Goal: Obtain resource: Download file/media

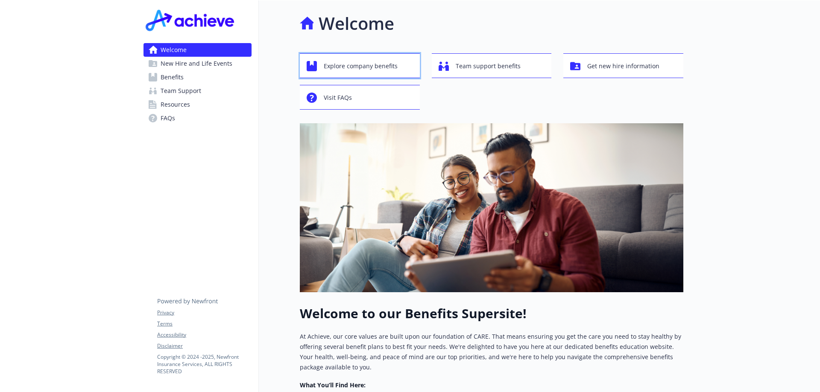
click at [362, 66] on span "Explore company benefits" at bounding box center [361, 66] width 74 height 16
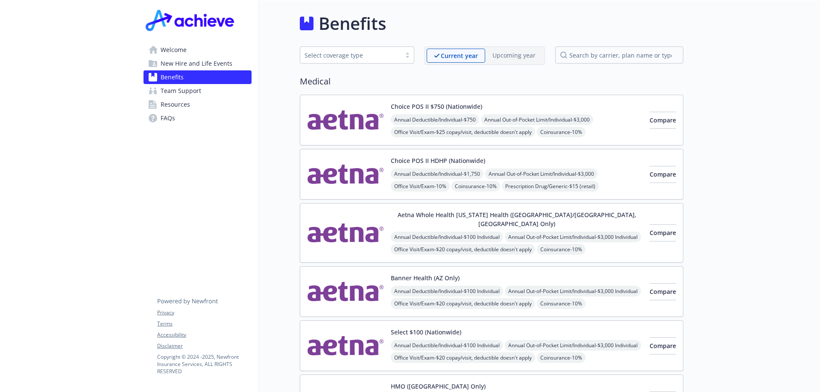
click at [193, 89] on span "Team Support" at bounding box center [181, 91] width 41 height 14
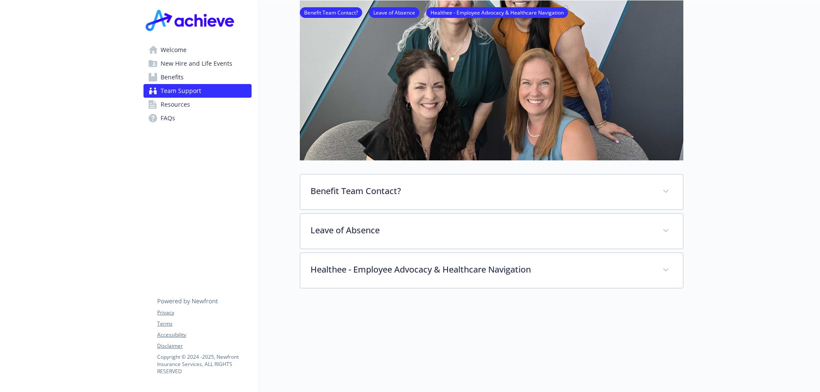
scroll to position [128, 0]
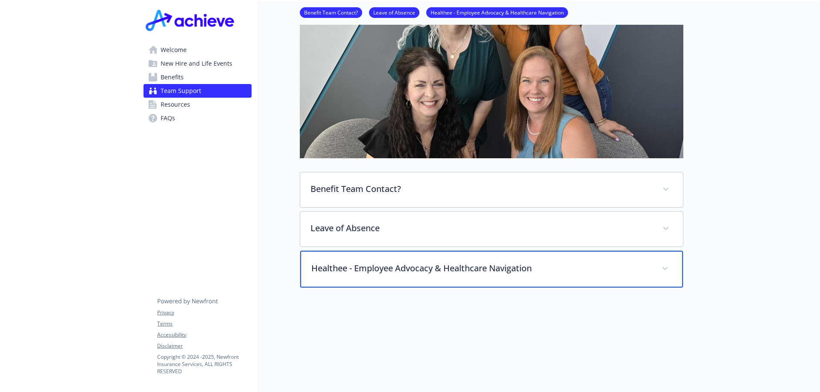
click at [567, 268] on p "Healthee - Employee Advocacy & Healthcare Navigation" at bounding box center [481, 268] width 340 height 13
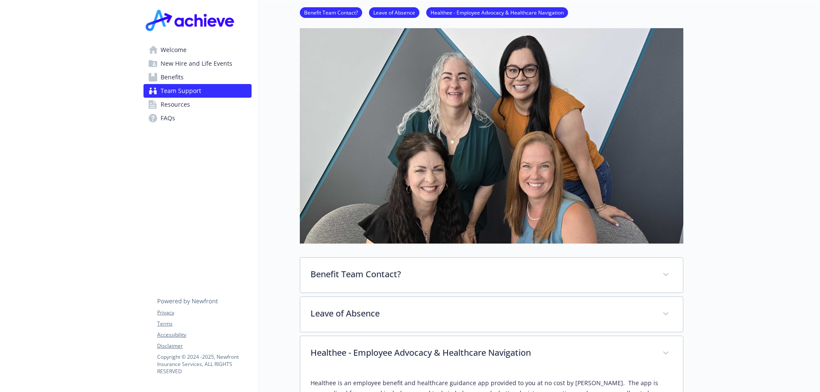
scroll to position [0, 0]
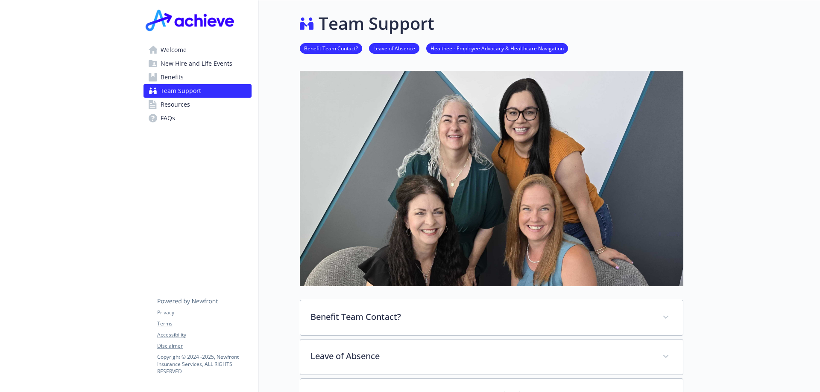
click at [187, 104] on span "Resources" at bounding box center [175, 105] width 29 height 14
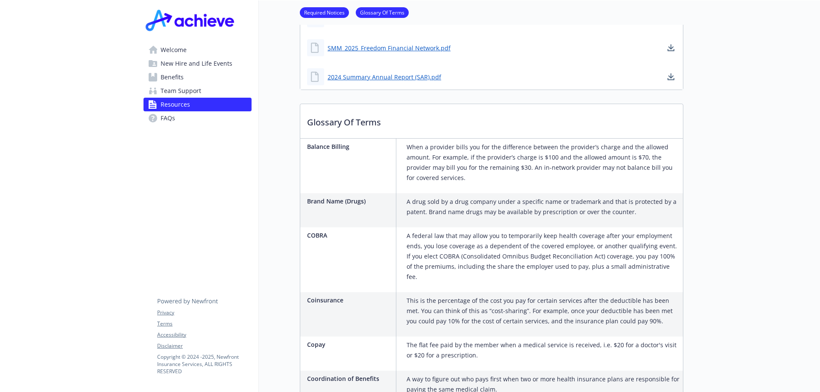
scroll to position [299, 0]
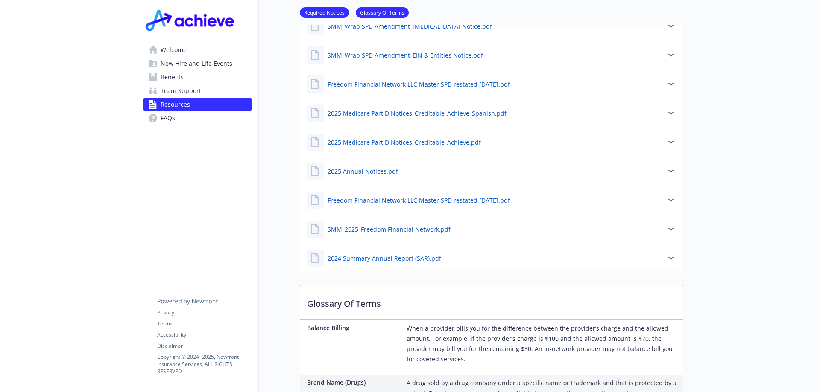
click at [172, 76] on span "Benefits" at bounding box center [172, 77] width 23 height 14
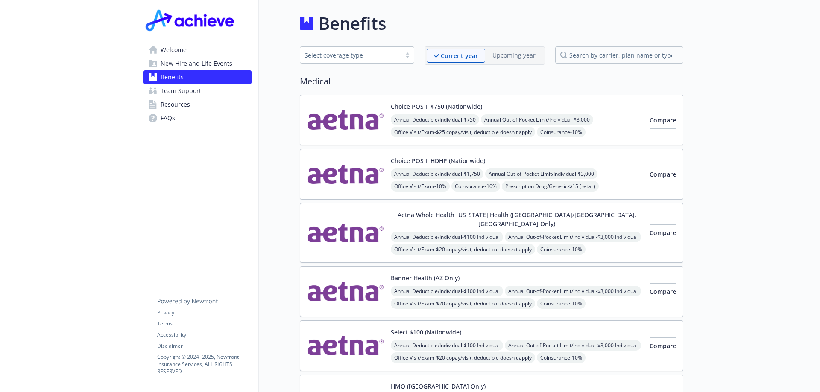
click at [208, 64] on span "New Hire and Life Events" at bounding box center [197, 64] width 72 height 14
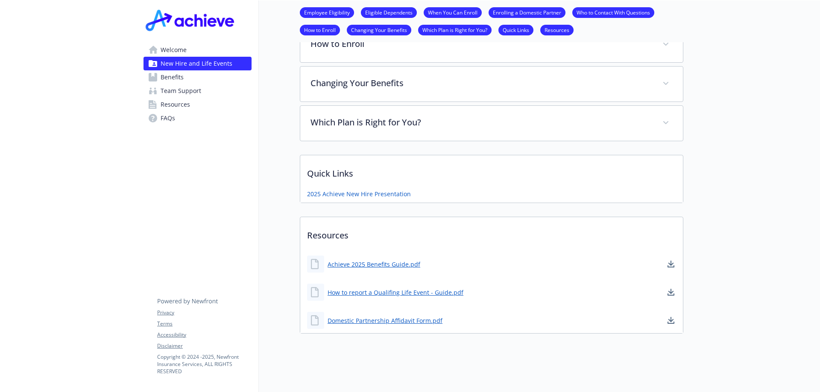
scroll to position [497, 0]
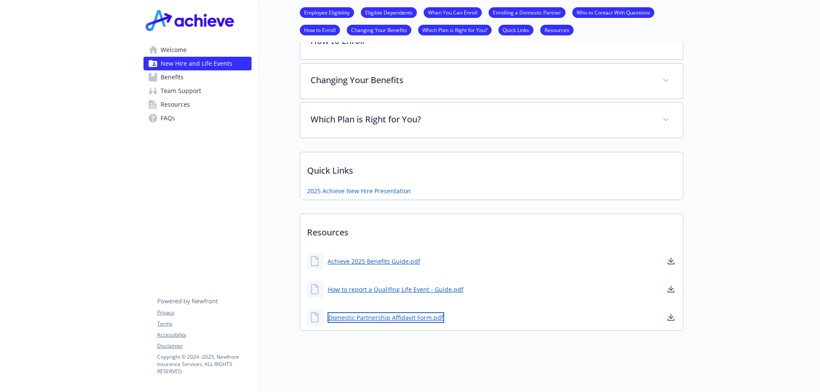
click at [389, 313] on link "Domestic Partnership Affidavit Form.pdf" at bounding box center [385, 318] width 117 height 11
